Goal: Task Accomplishment & Management: Manage account settings

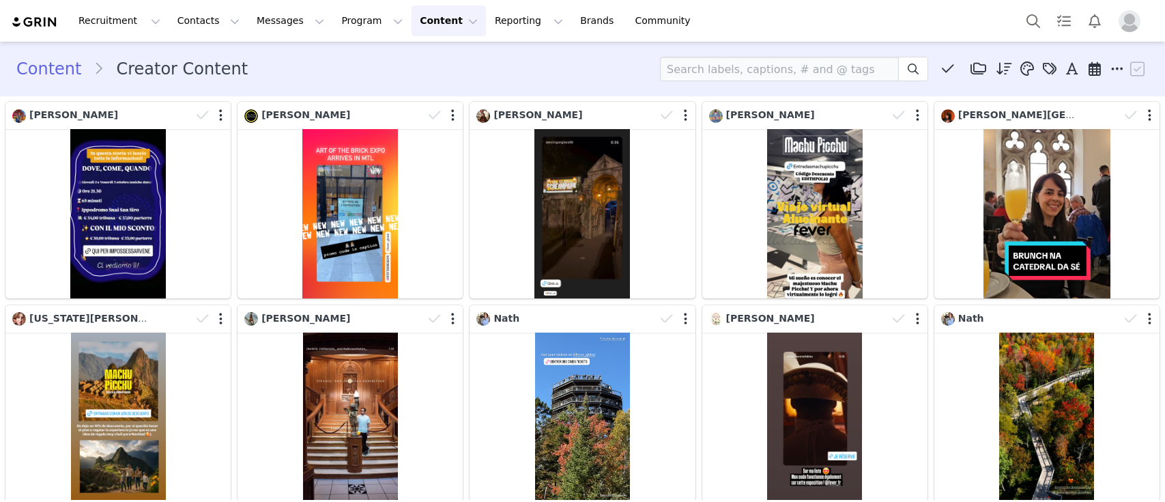
click at [671, 64] on input at bounding box center [779, 69] width 239 height 25
type input "isak"
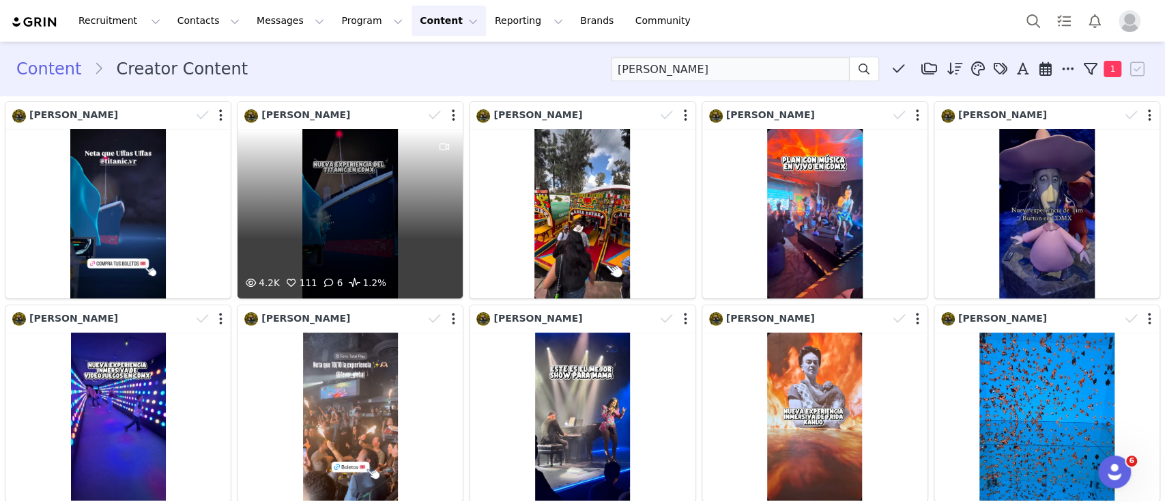
click at [310, 220] on div "4.2K 111 6 1.2%" at bounding box center [349, 213] width 225 height 169
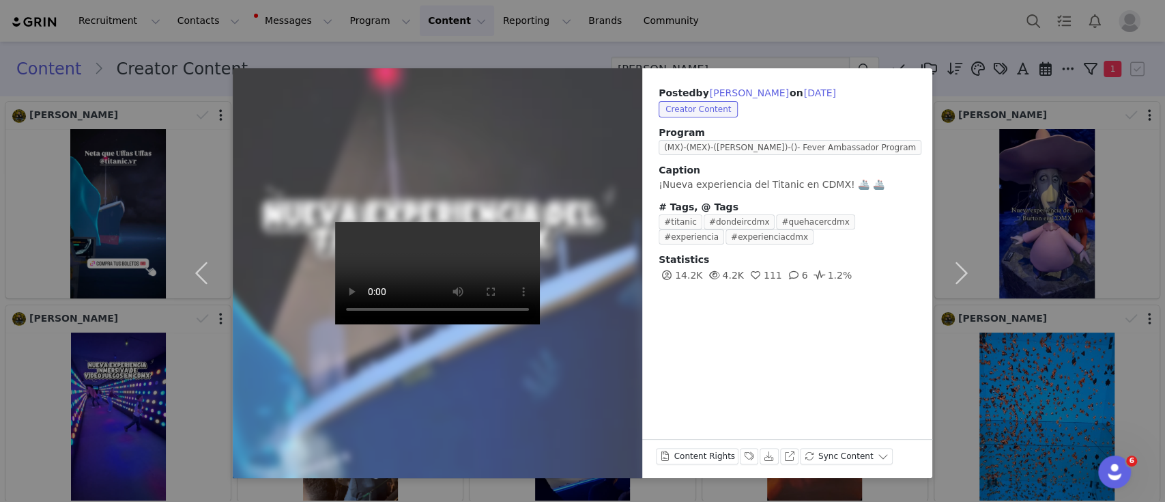
click at [652, 44] on div "Posted by [PERSON_NAME] on [DATE] Creator Content Program (MX)-(MEX)-([PERSON_N…" at bounding box center [582, 251] width 1165 height 502
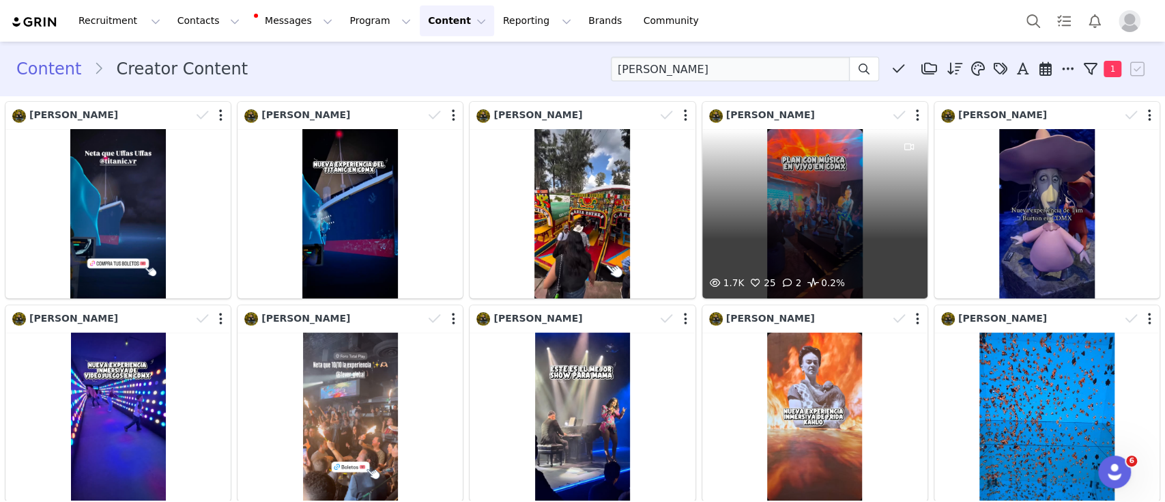
click at [775, 222] on div "1.7K 25 2 0.2%" at bounding box center [814, 213] width 225 height 169
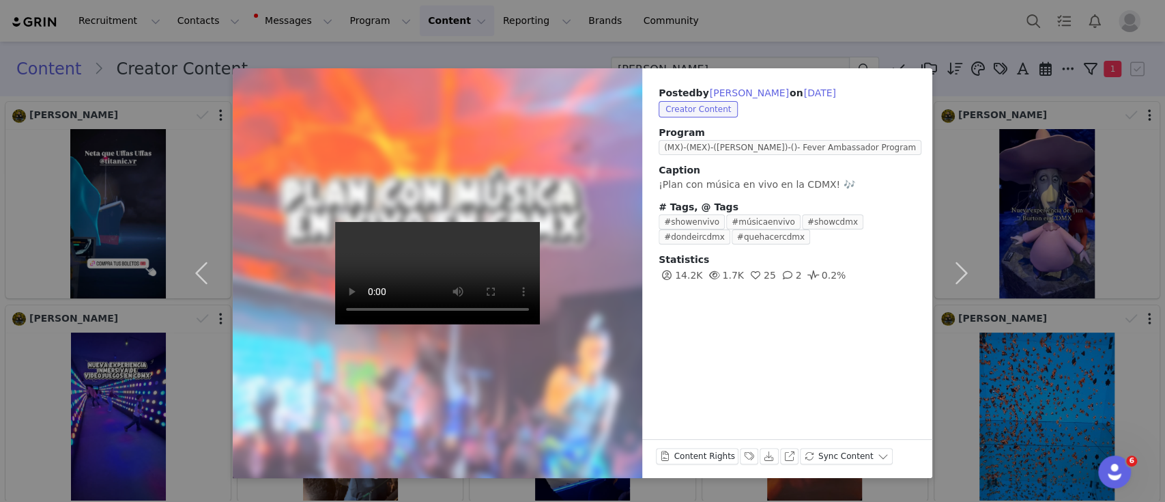
click at [822, 12] on div "Posted by Isak Muñoz on Jul 12, 2025 Creator Content Program (MX)-(MEX)-(SABRIN…" at bounding box center [582, 251] width 1165 height 502
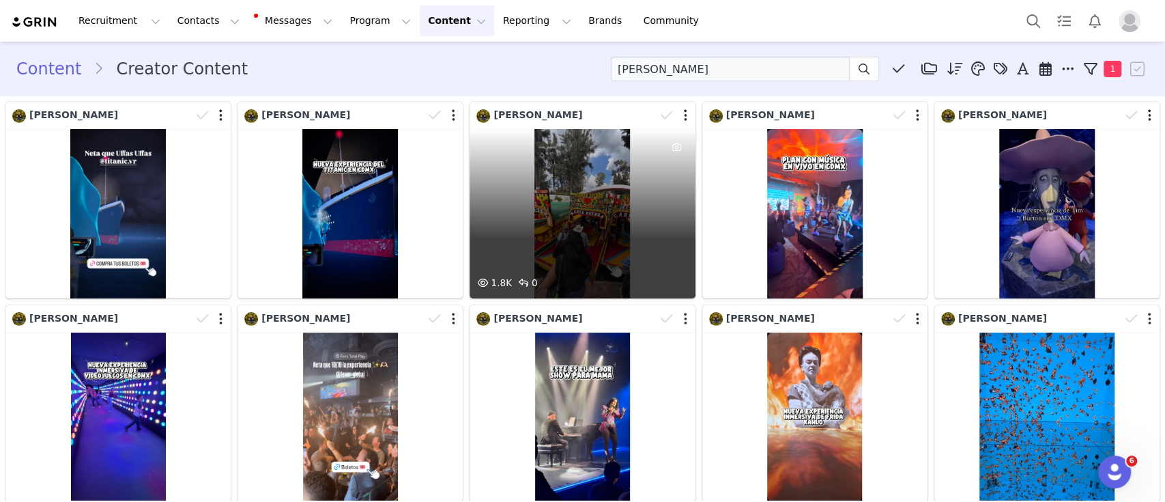
click at [590, 209] on div "1.8K 0" at bounding box center [581, 213] width 225 height 169
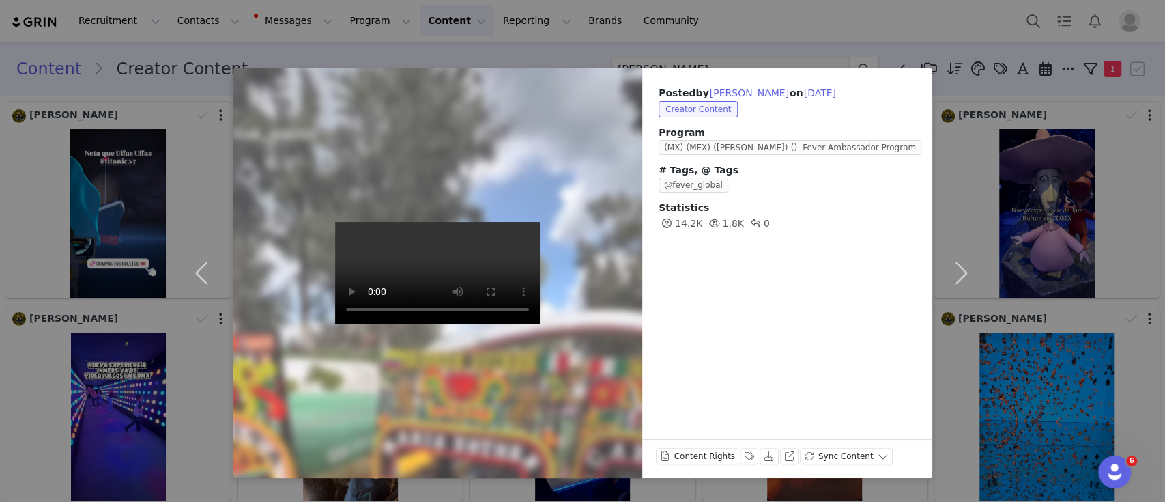
click at [693, 3] on div "Posted by Isak Muñoz on Aug 22, 2025 Creator Content Program (MX)-(MEX)-(SABRIN…" at bounding box center [582, 251] width 1165 height 502
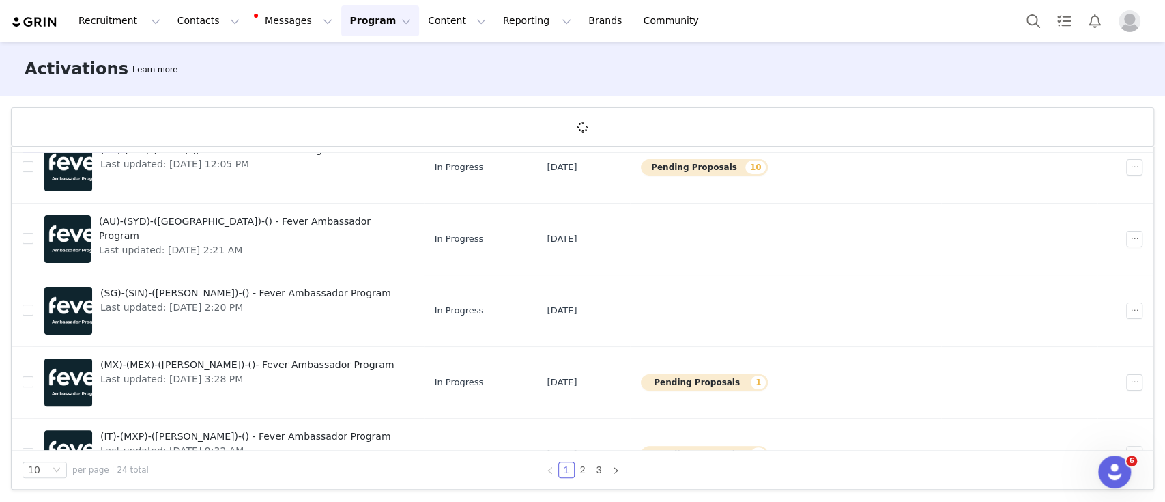
scroll to position [452, 0]
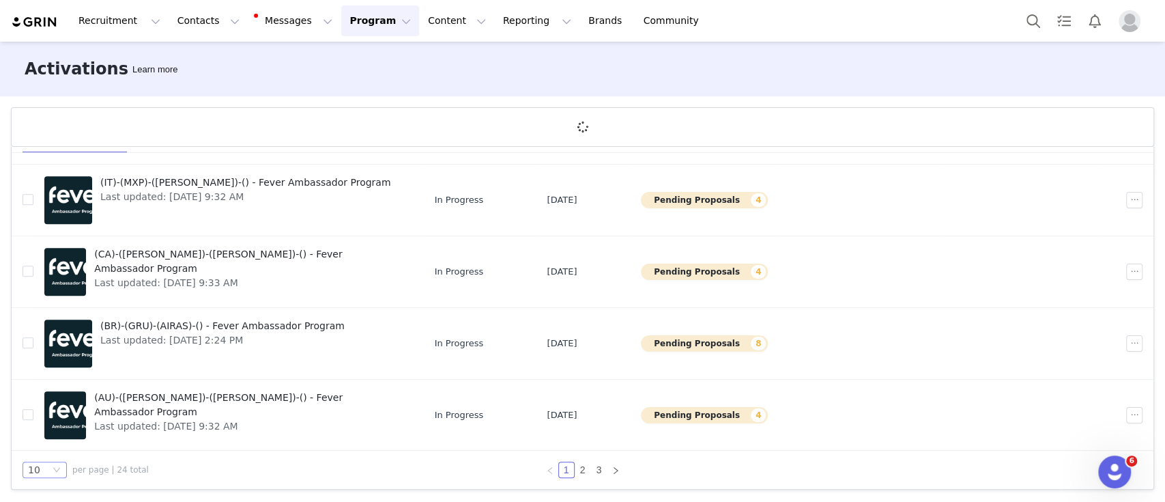
click at [49, 469] on div "10" at bounding box center [39, 469] width 22 height 15
click at [36, 448] on li "50" at bounding box center [45, 444] width 44 height 22
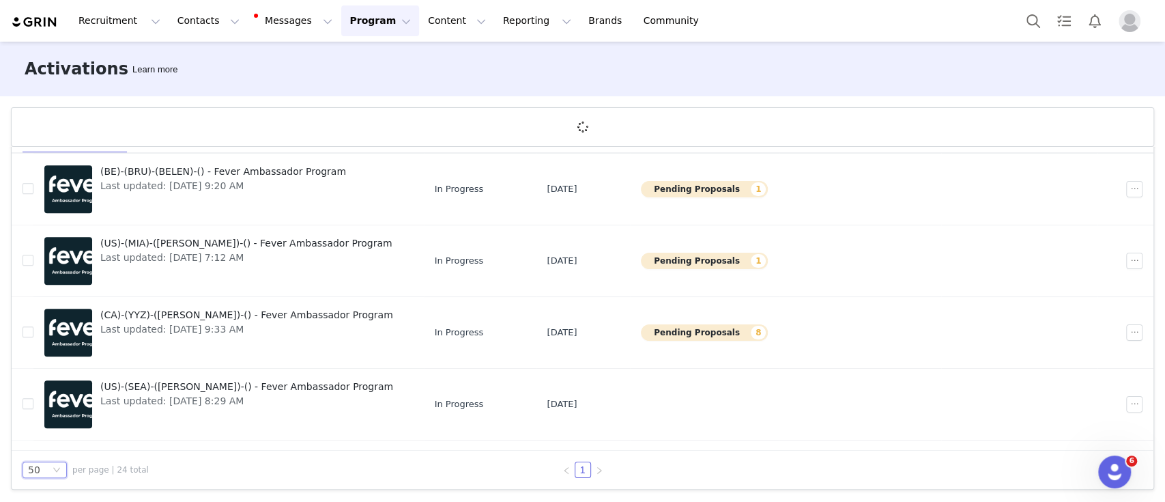
scroll to position [764, 0]
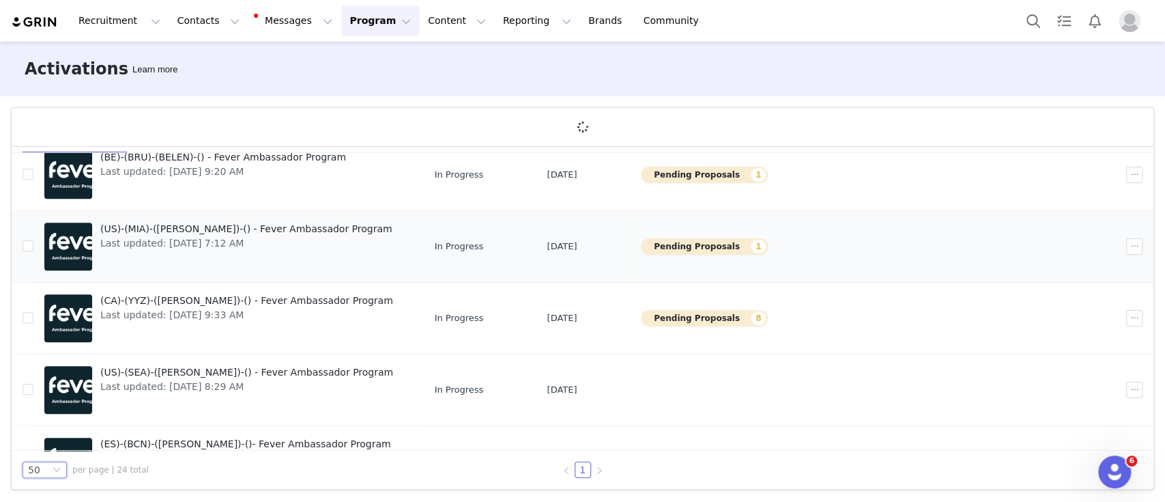
click at [265, 222] on span "(US)-(MIA)-([PERSON_NAME])-() - Fever Ambassador Program" at bounding box center [246, 229] width 292 height 14
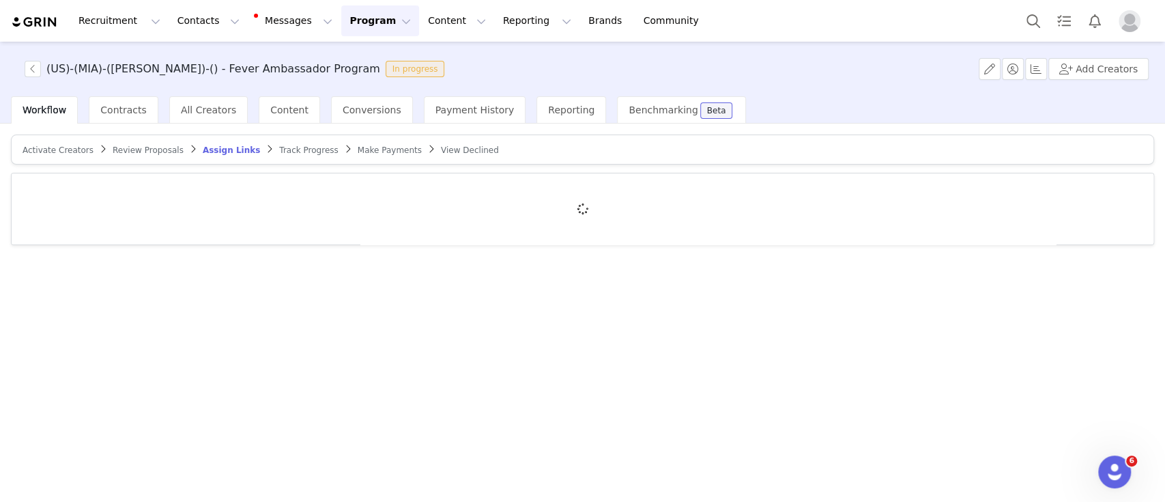
click at [142, 148] on span "Review Proposals" at bounding box center [148, 150] width 71 height 10
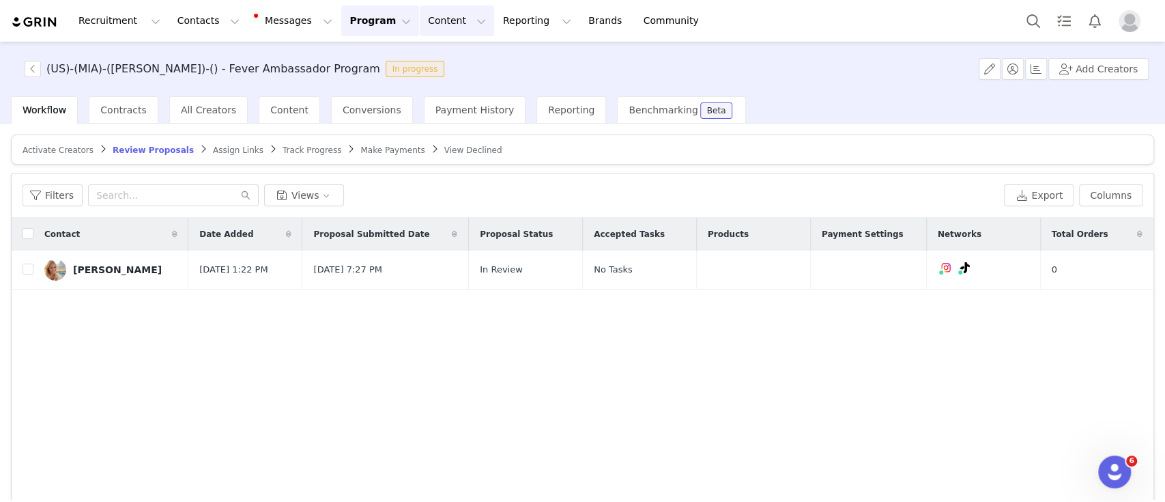
click at [424, 23] on button "Content Content" at bounding box center [457, 20] width 74 height 31
click at [432, 66] on p "Creator Content" at bounding box center [426, 60] width 76 height 14
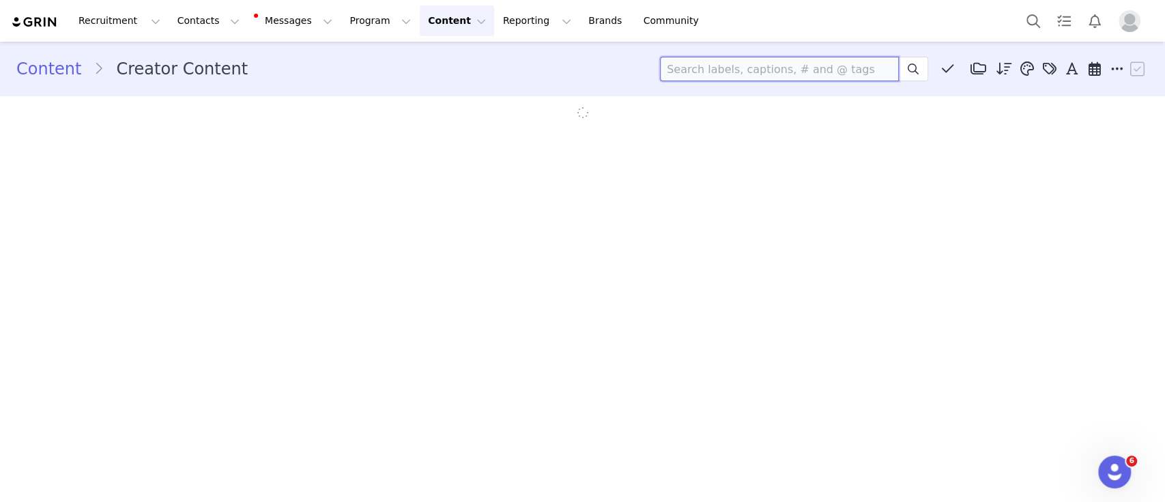
click at [732, 68] on input at bounding box center [779, 69] width 239 height 25
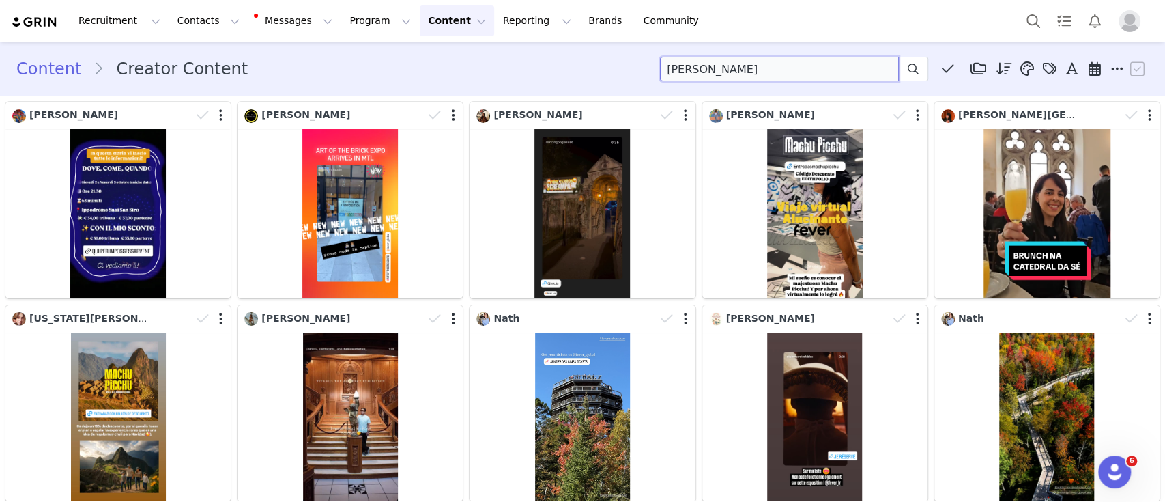
type input "surbhi"
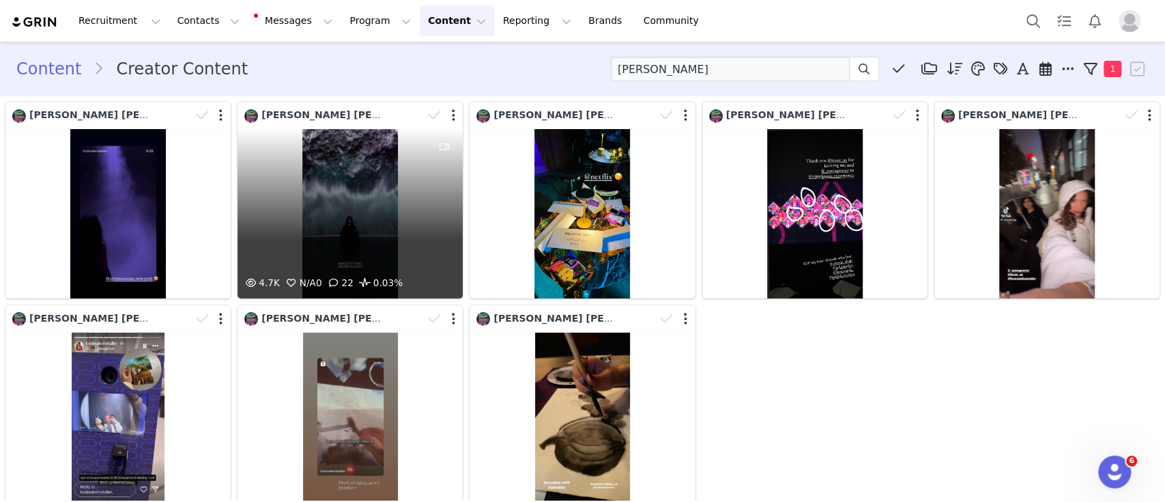
click at [333, 221] on div "4.7K N/A 0 22 0.03%" at bounding box center [349, 213] width 225 height 169
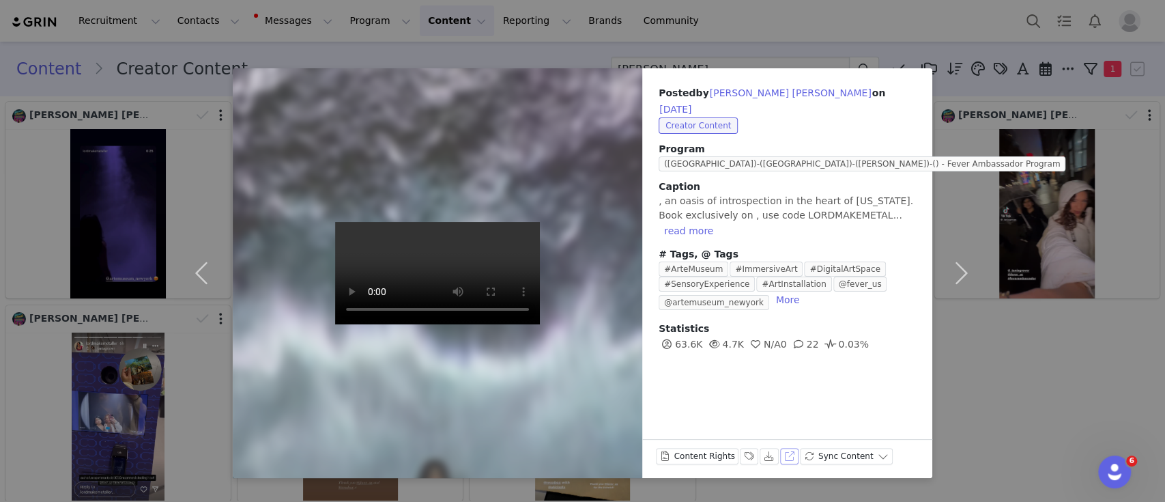
click at [781, 453] on button "View on Instagram" at bounding box center [789, 456] width 19 height 16
click at [765, 23] on div "Posted by Surbhi Surbhi on Sep 28, 2025 Creator Content Program (US)-(NYC)-(SAB…" at bounding box center [582, 251] width 1165 height 502
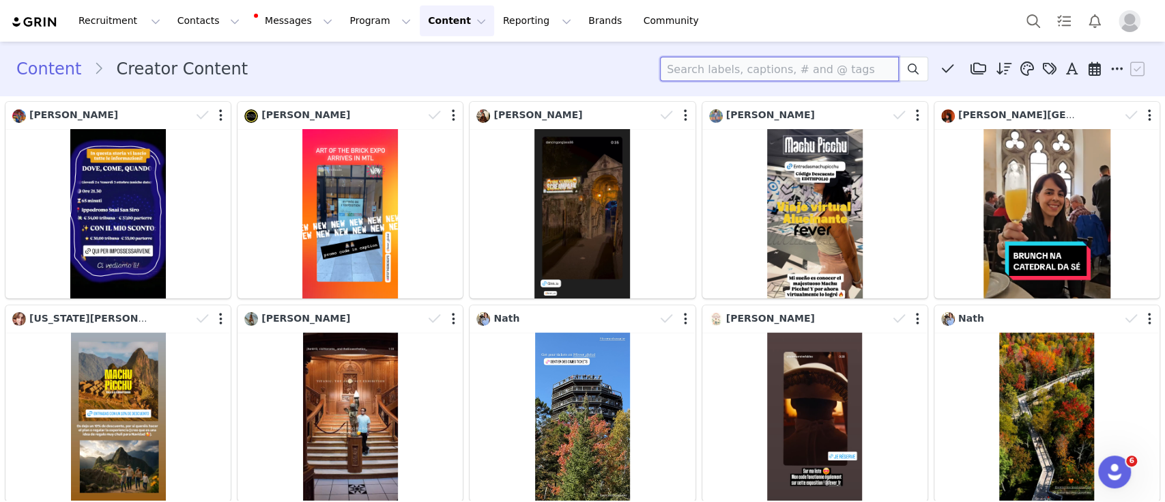
click at [704, 74] on input at bounding box center [779, 69] width 239 height 25
type input "[PERSON_NAME]"
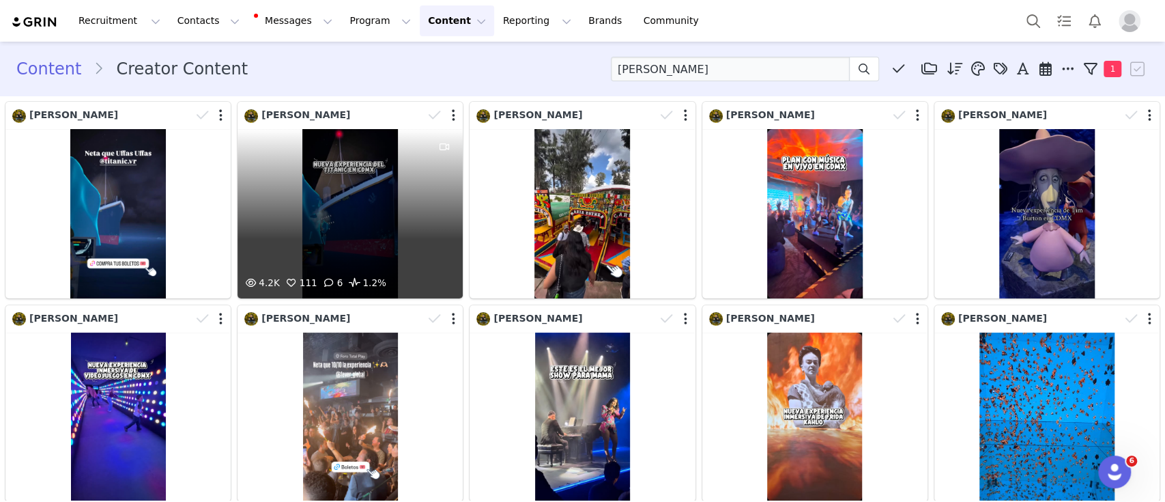
click at [351, 199] on div "4.2K 111 6 1.2%" at bounding box center [349, 213] width 225 height 169
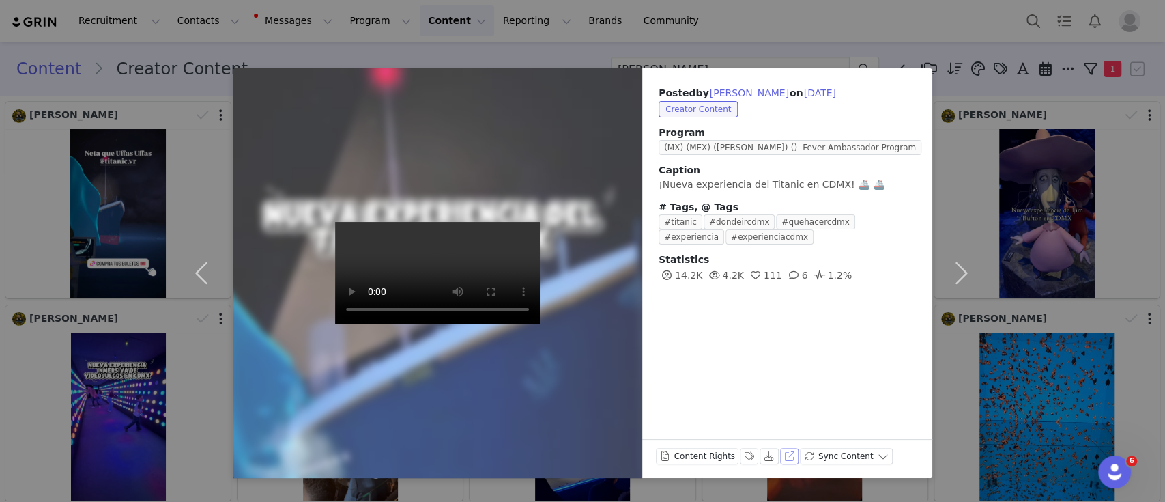
click at [780, 455] on button "View on Instagram" at bounding box center [789, 456] width 19 height 16
click at [748, 452] on button "Labels & Tags" at bounding box center [749, 456] width 19 height 16
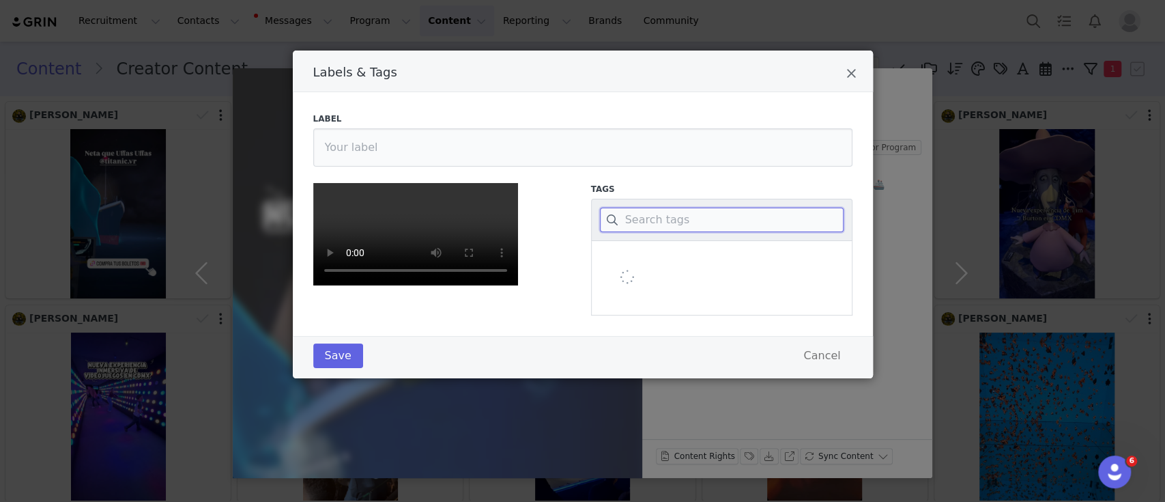
click at [688, 219] on input "Labels & Tags" at bounding box center [722, 219] width 244 height 25
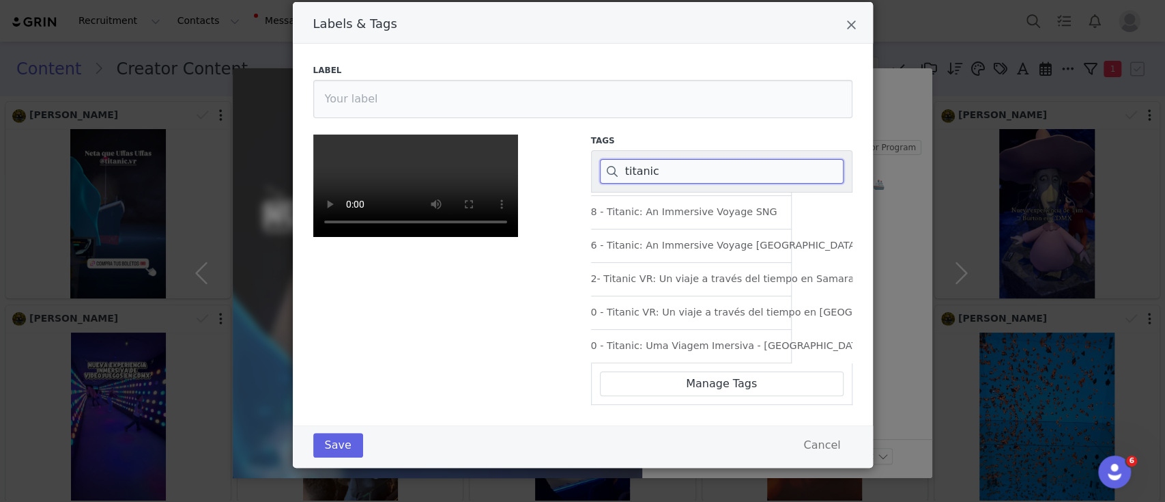
scroll to position [414, 0]
type input "titanic"
click at [600, 272] on span "Labels & Tags" at bounding box center [607, 279] width 14 height 14
click at [613, 272] on input "398752- Titanic VR: Un viaje a través del tiempo en Samara Satélite" at bounding box center [613, 272] width 0 height 0
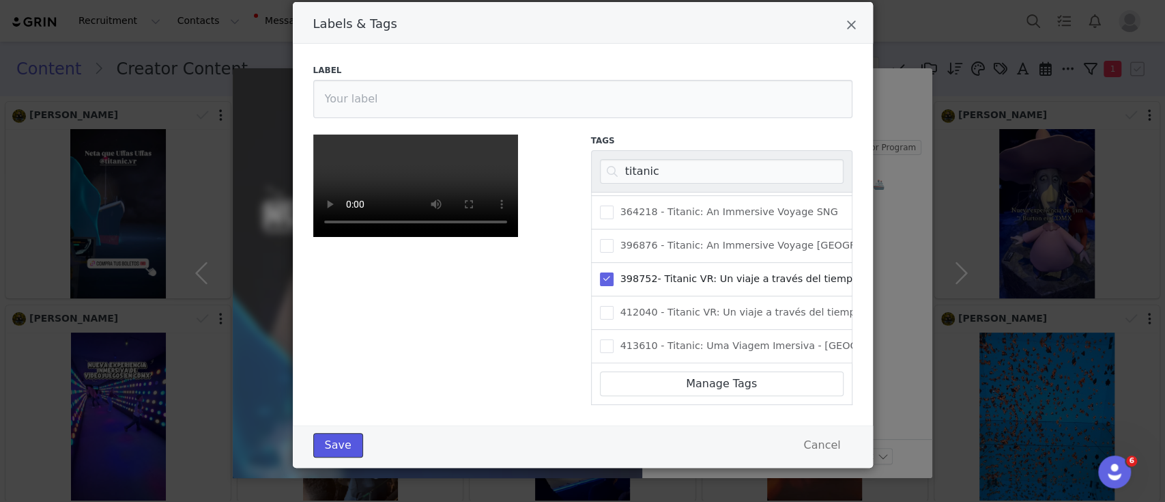
click at [330, 442] on button "Save" at bounding box center [338, 445] width 50 height 25
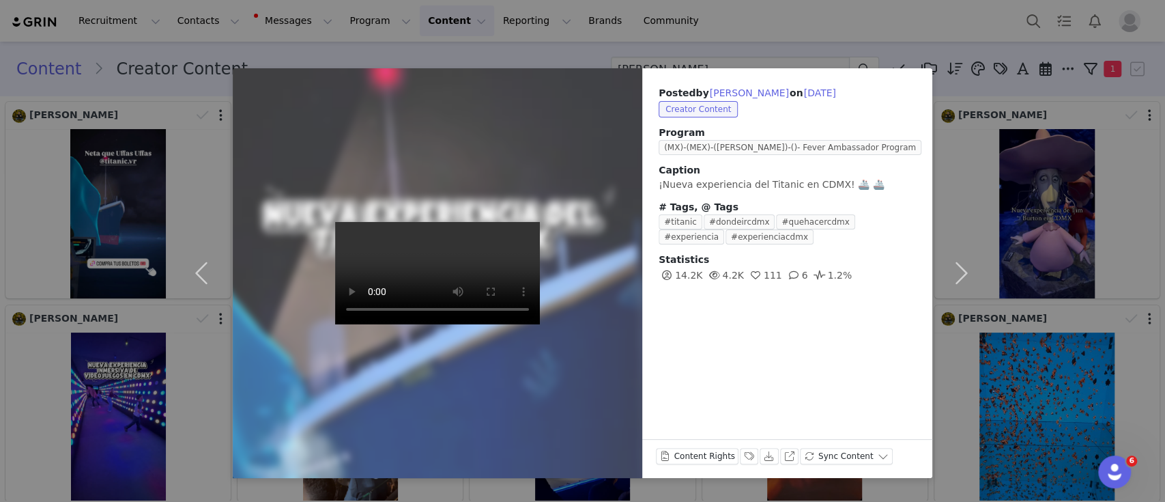
click at [465, 40] on div "Posted by [PERSON_NAME] on [DATE] Creator Content Program (MX)-(MEX)-([PERSON_N…" at bounding box center [582, 251] width 1165 height 502
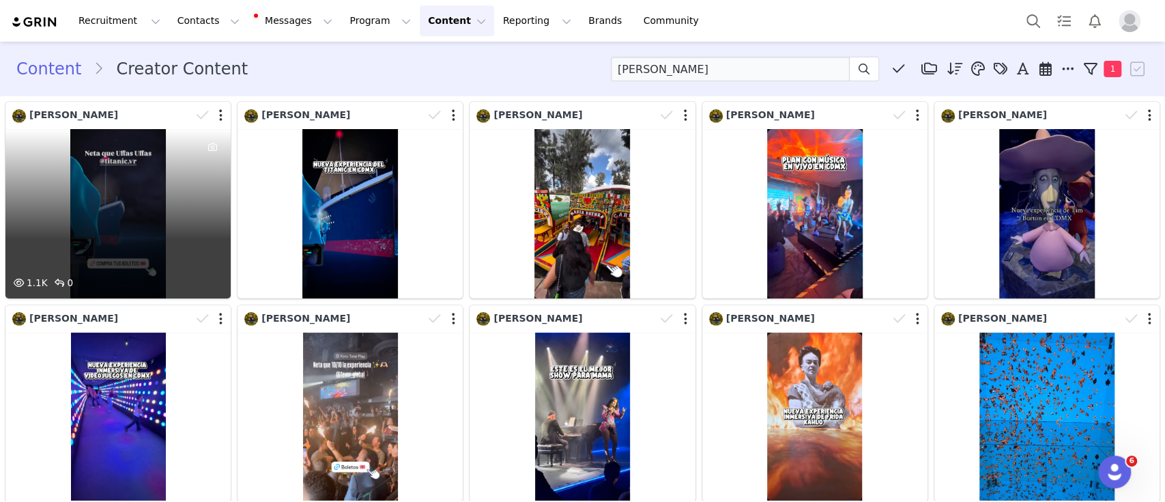
click at [142, 207] on div "1.1K 0" at bounding box center [117, 213] width 225 height 169
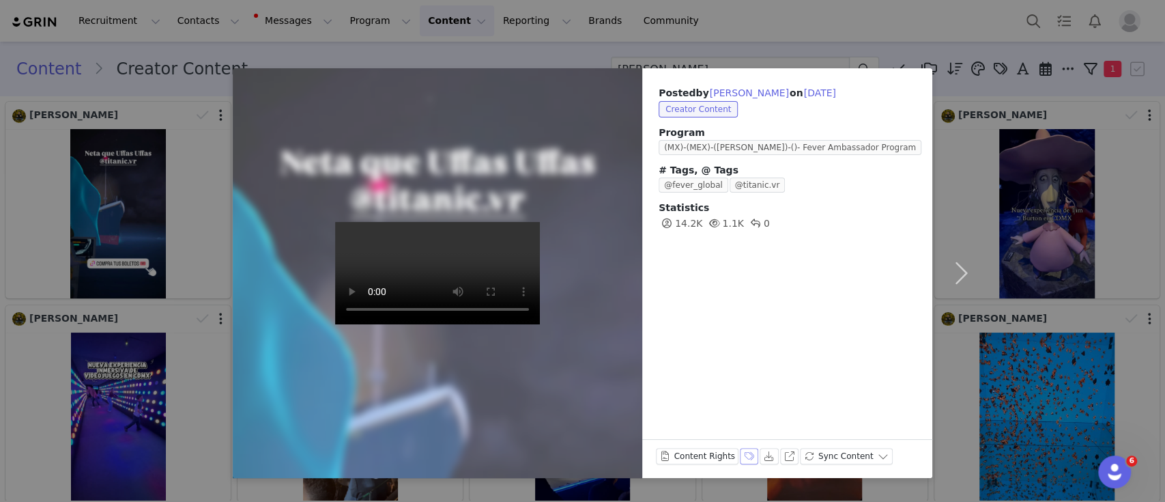
click at [740, 454] on button "Labels & Tags" at bounding box center [749, 456] width 19 height 16
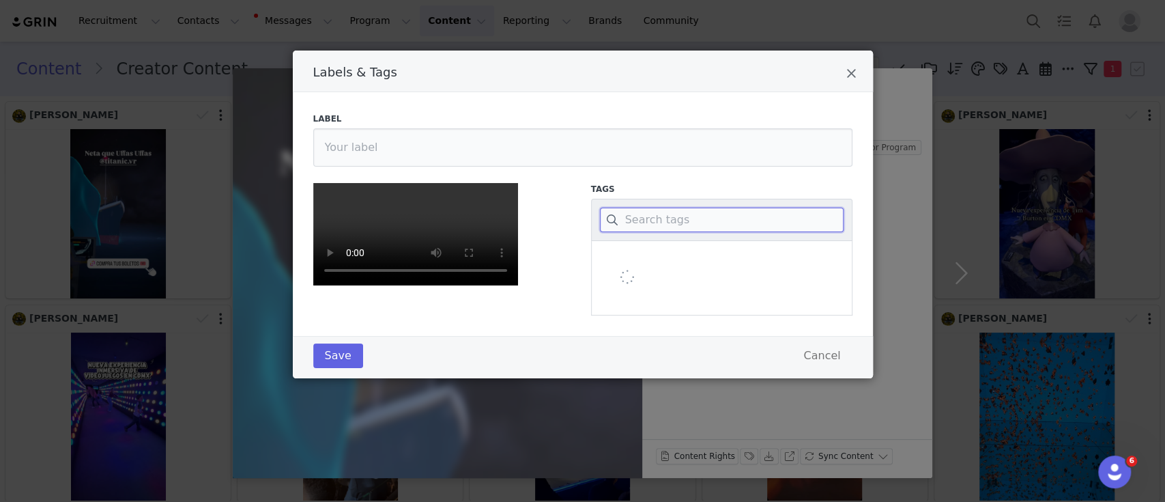
click at [646, 219] on input "Labels & Tags" at bounding box center [722, 219] width 244 height 25
type input "samara"
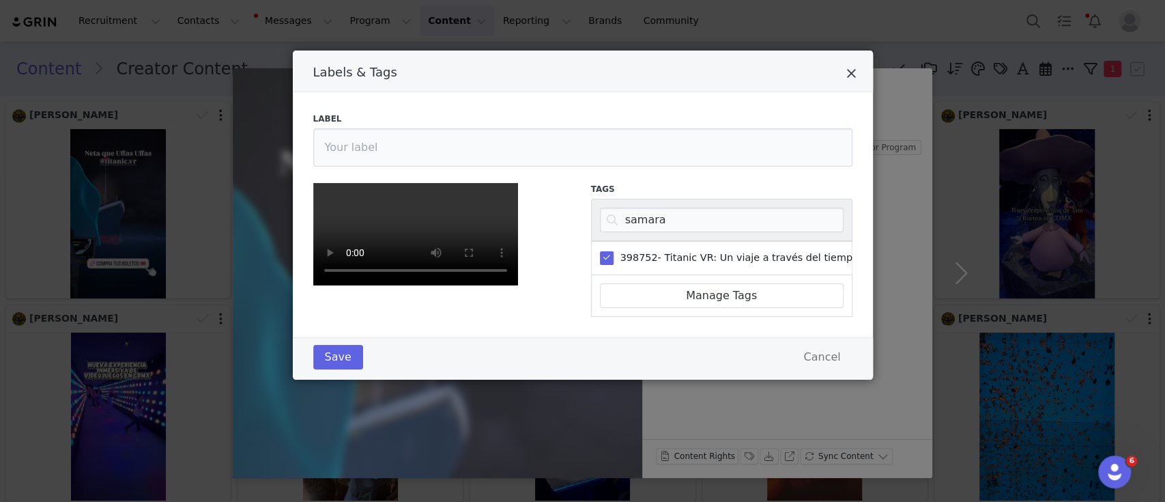
click at [846, 70] on icon "Close" at bounding box center [851, 74] width 10 height 14
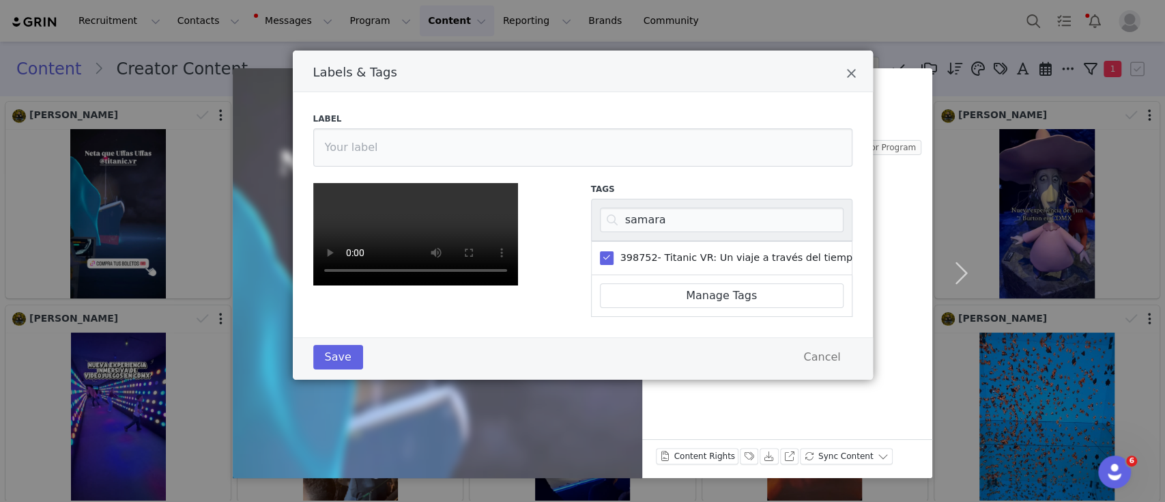
click at [784, 8] on body "Recruitment Recruitment Creator Search Curated Lists Landing Pages Web Extensio…" at bounding box center [582, 251] width 1165 height 502
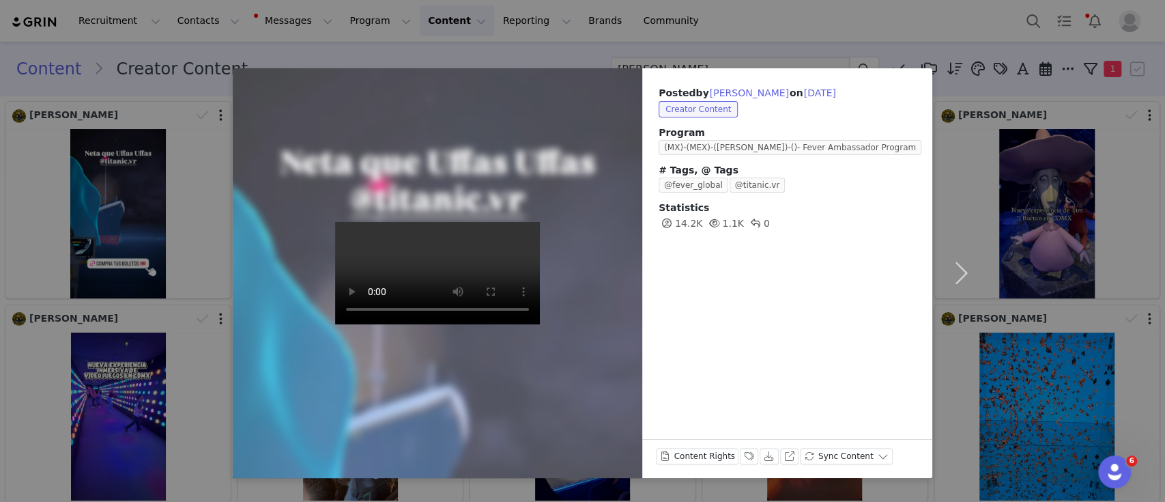
click at [751, 0] on div "Posted by [PERSON_NAME] on [DATE] Creator Content Program (MX)-(MEX)-([PERSON_N…" at bounding box center [582, 251] width 1165 height 502
